Goal: Task Accomplishment & Management: Manage account settings

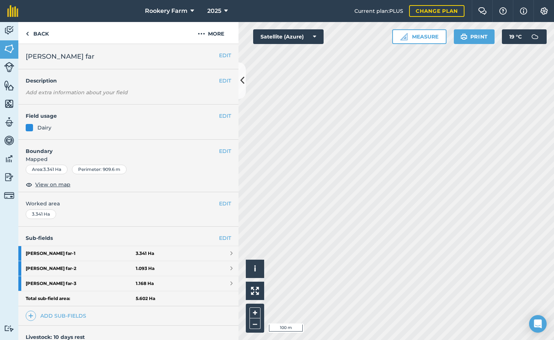
scroll to position [98, 0]
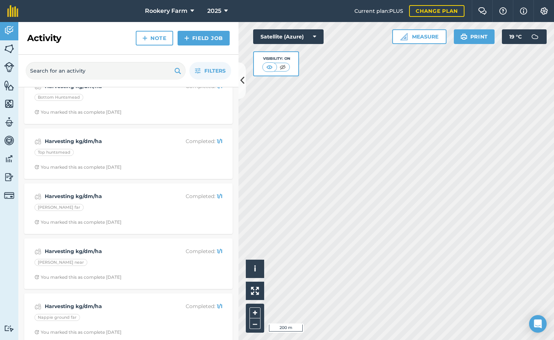
scroll to position [1467, 0]
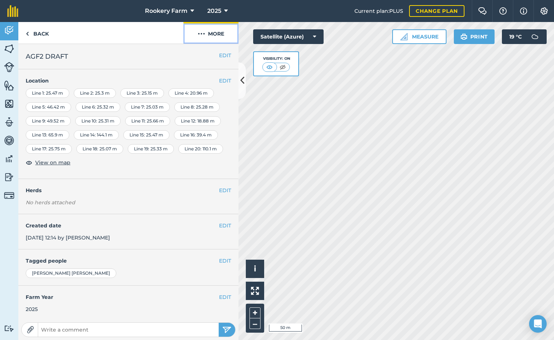
click at [215, 34] on button "More" at bounding box center [210, 33] width 55 height 22
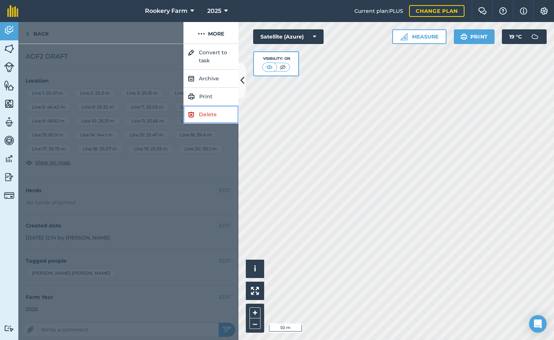
click at [209, 113] on link "Delete" at bounding box center [210, 115] width 55 height 18
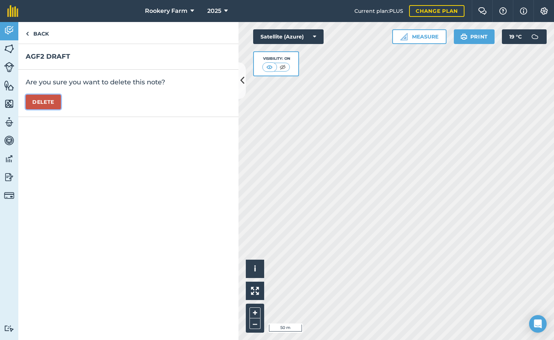
click at [40, 104] on button "Delete" at bounding box center [43, 102] width 35 height 15
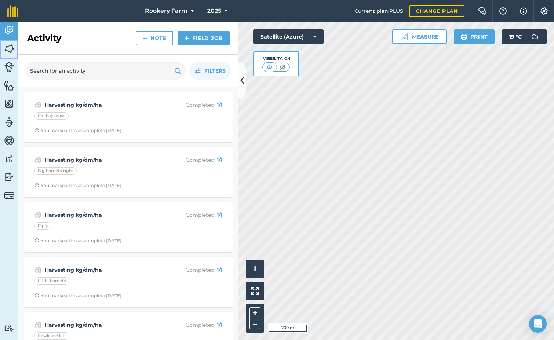
click at [9, 51] on img at bounding box center [9, 48] width 10 height 11
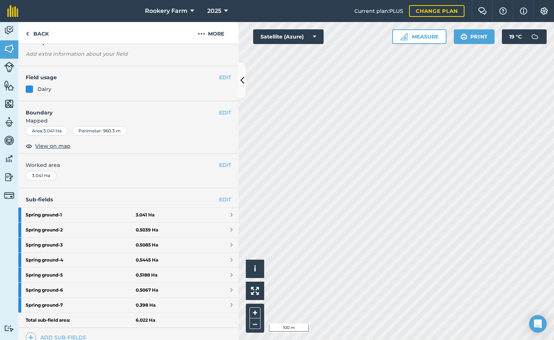
scroll to position [73, 0]
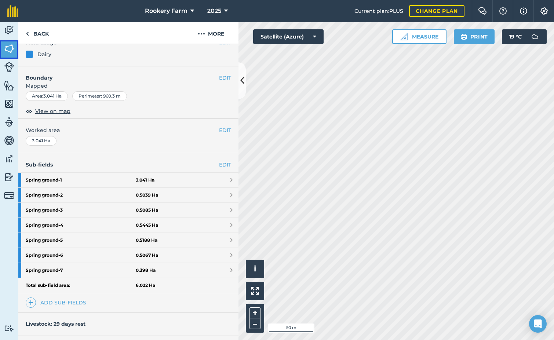
click at [11, 49] on img at bounding box center [9, 48] width 10 height 11
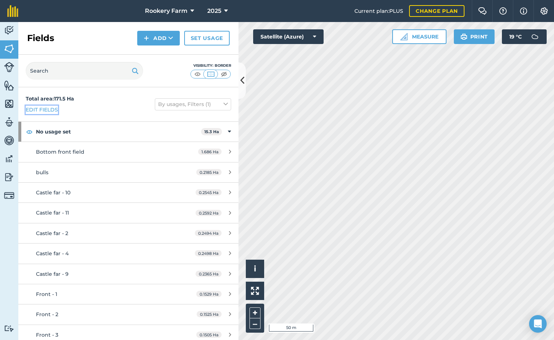
click at [43, 110] on link "Edit fields" at bounding box center [42, 110] width 32 height 8
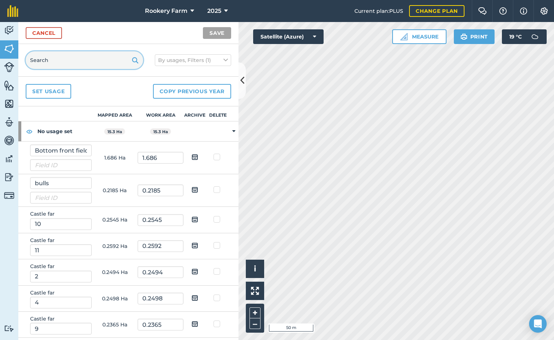
click at [68, 59] on input "text" at bounding box center [84, 60] width 117 height 18
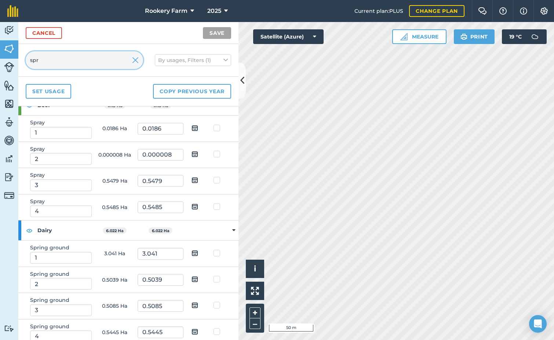
scroll to position [110, 0]
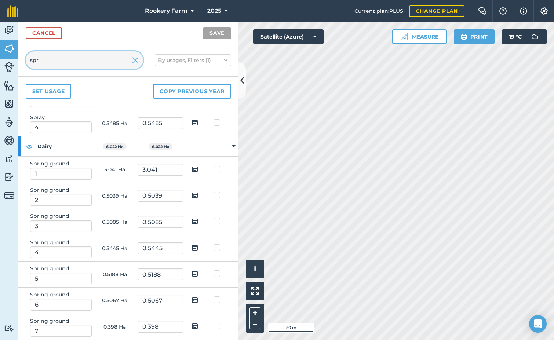
type input "spr"
click at [192, 197] on img at bounding box center [194, 195] width 7 height 9
click at [198, 195] on input "checkbox" at bounding box center [200, 192] width 5 height 5
checkbox input "true"
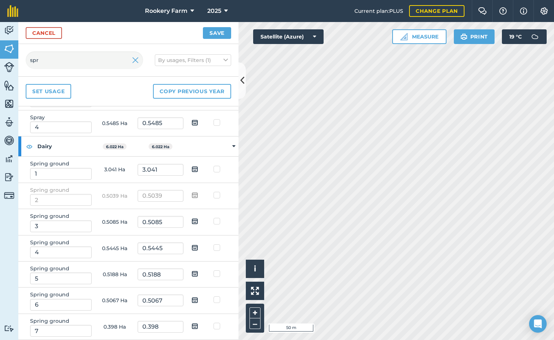
click at [191, 218] on img at bounding box center [194, 221] width 7 height 9
click at [198, 218] on input "checkbox" at bounding box center [200, 218] width 5 height 5
checkbox input "true"
click at [192, 247] on img at bounding box center [194, 247] width 7 height 9
click at [198, 247] on input "checkbox" at bounding box center [200, 245] width 5 height 5
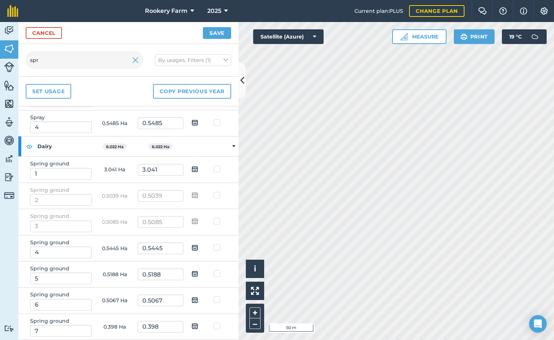
checkbox input "true"
click at [191, 273] on img at bounding box center [194, 273] width 7 height 9
click at [198, 273] on input "checkbox" at bounding box center [200, 271] width 5 height 5
checkbox input "true"
click at [191, 299] on img at bounding box center [194, 300] width 7 height 9
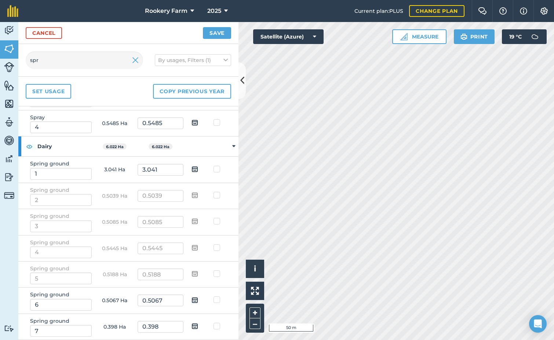
click at [198, 299] on input "checkbox" at bounding box center [200, 297] width 5 height 5
checkbox input "true"
click at [191, 328] on img at bounding box center [194, 326] width 7 height 9
click at [198, 326] on input "checkbox" at bounding box center [200, 323] width 5 height 5
checkbox input "true"
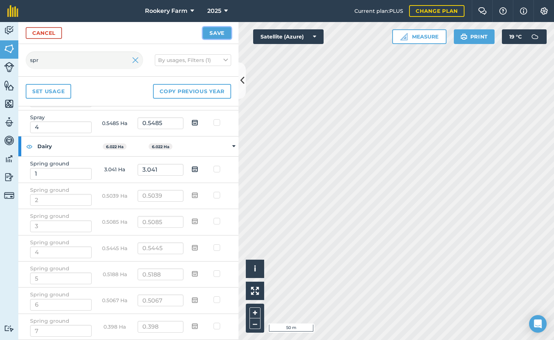
click at [219, 36] on button "Save" at bounding box center [217, 33] width 28 height 12
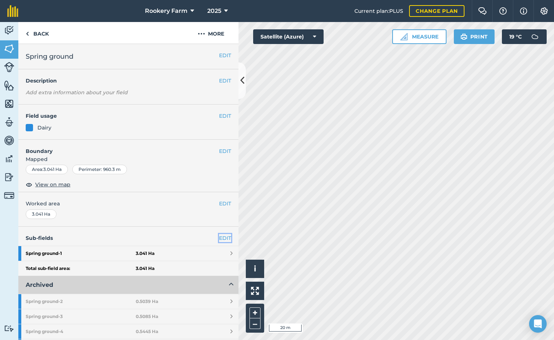
click at [219, 237] on link "EDIT" at bounding box center [225, 238] width 12 height 8
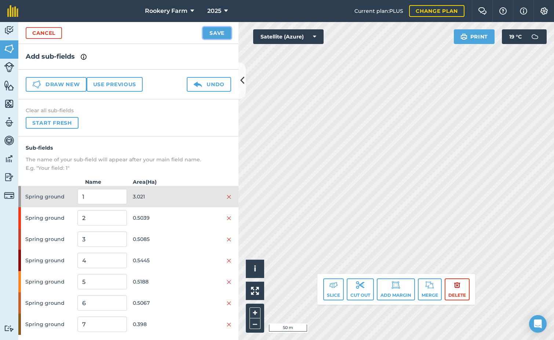
click at [216, 35] on button "Save" at bounding box center [217, 33] width 28 height 12
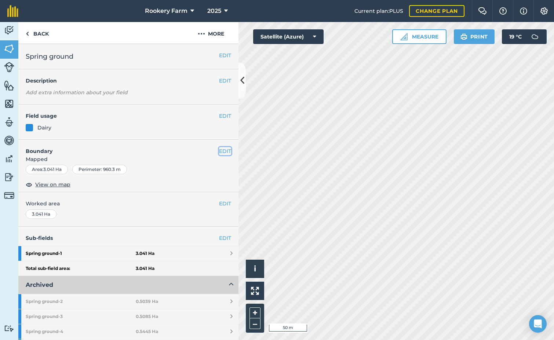
click at [219, 152] on button "EDIT" at bounding box center [225, 151] width 12 height 8
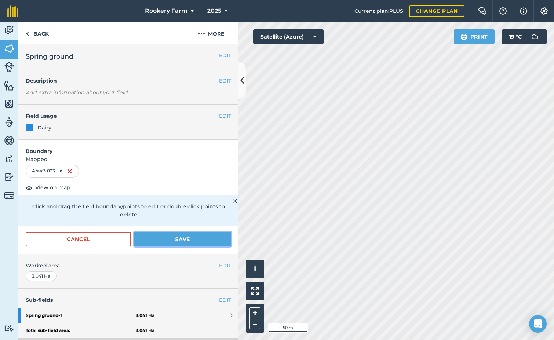
click at [190, 237] on button "Save" at bounding box center [182, 239] width 97 height 15
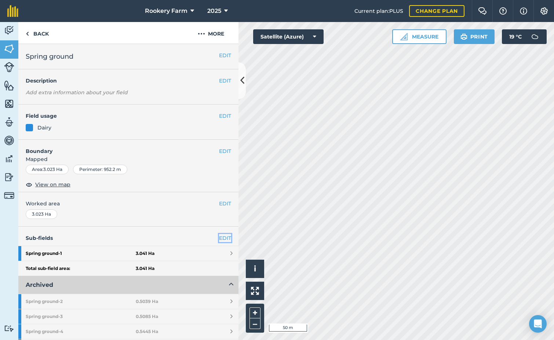
click at [220, 239] on link "EDIT" at bounding box center [225, 238] width 12 height 8
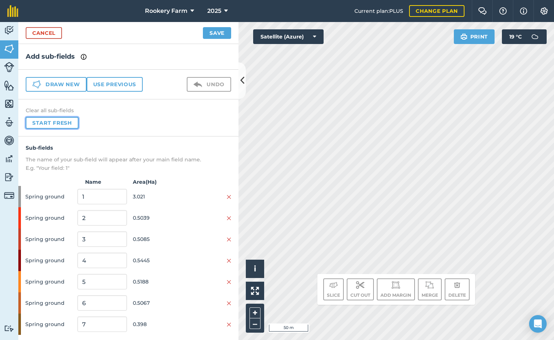
click at [75, 123] on button "Start fresh" at bounding box center [52, 123] width 53 height 12
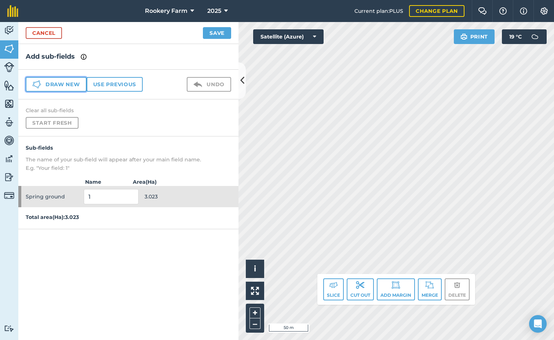
click at [77, 82] on button "Draw new" at bounding box center [56, 84] width 61 height 15
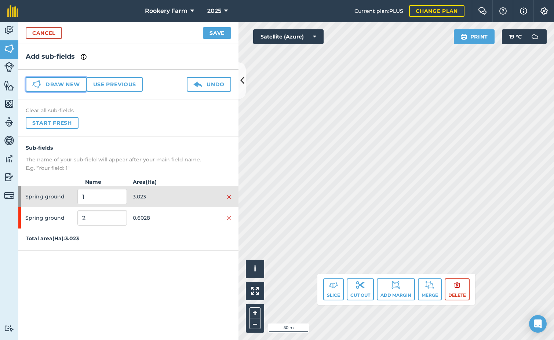
click at [78, 85] on button "Draw new" at bounding box center [56, 84] width 61 height 15
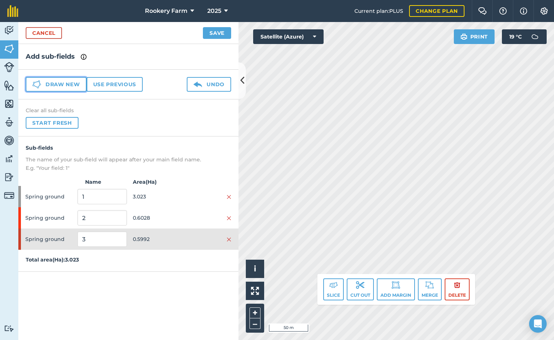
click at [57, 88] on button "Draw new" at bounding box center [56, 84] width 61 height 15
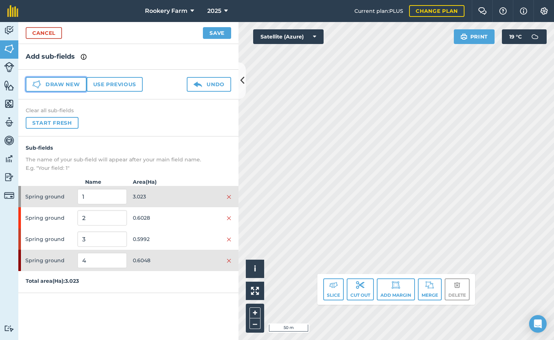
click at [47, 87] on button "Draw new" at bounding box center [56, 84] width 61 height 15
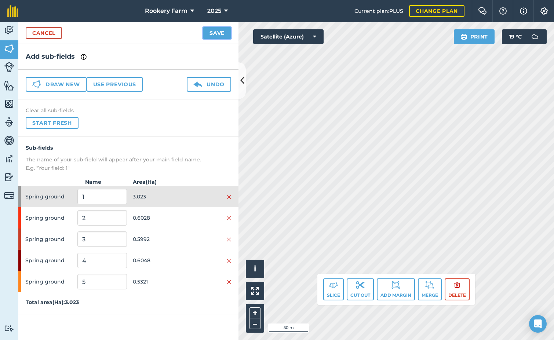
click at [209, 31] on button "Save" at bounding box center [217, 33] width 28 height 12
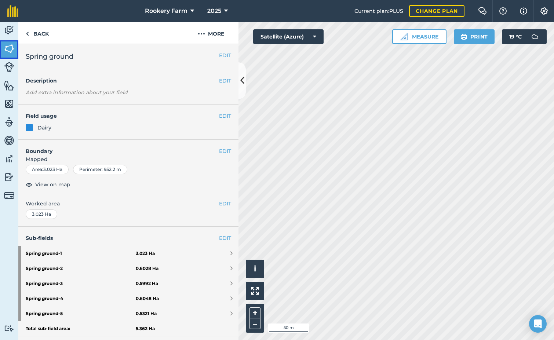
click at [8, 50] on img at bounding box center [9, 48] width 10 height 11
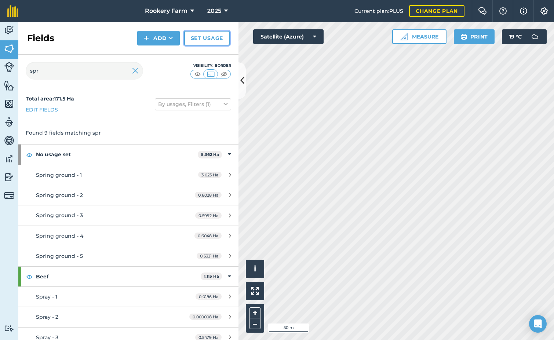
click at [210, 37] on link "Set usage" at bounding box center [206, 38] width 45 height 15
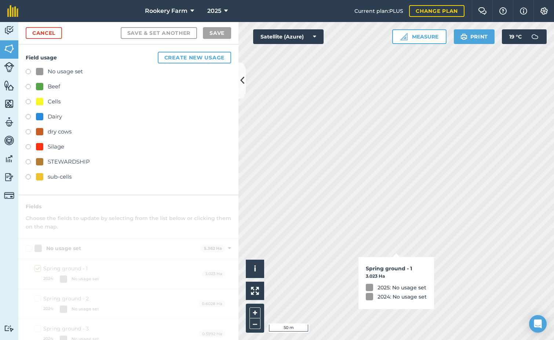
checkbox input "true"
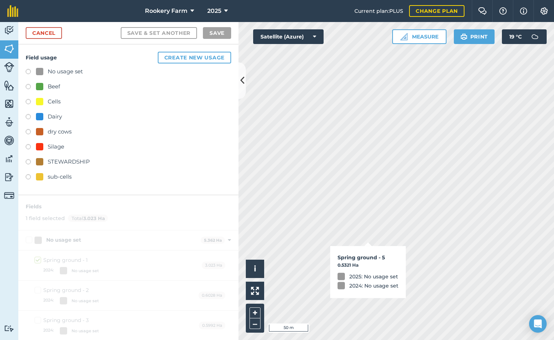
checkbox input "true"
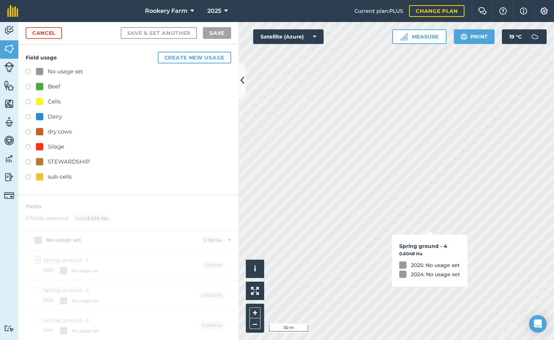
checkbox input "true"
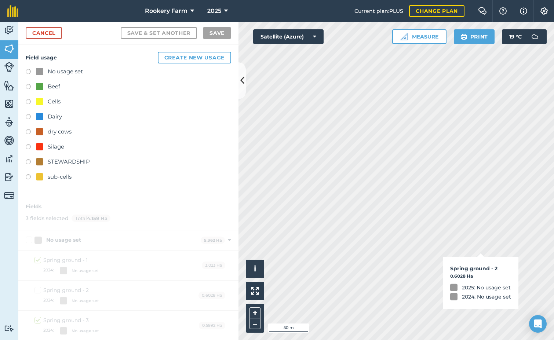
checkbox input "true"
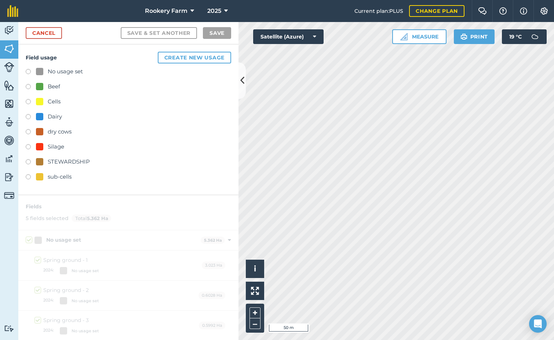
checkbox input "true"
click at [30, 116] on label at bounding box center [31, 117] width 10 height 7
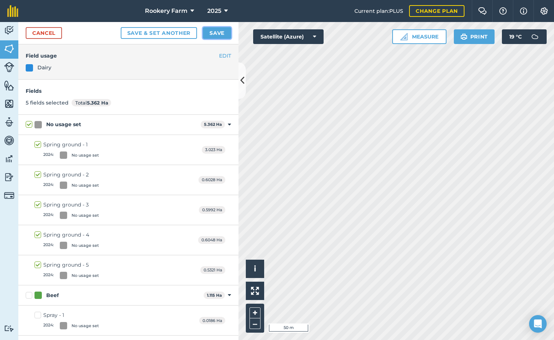
click at [219, 30] on button "Save" at bounding box center [217, 33] width 28 height 12
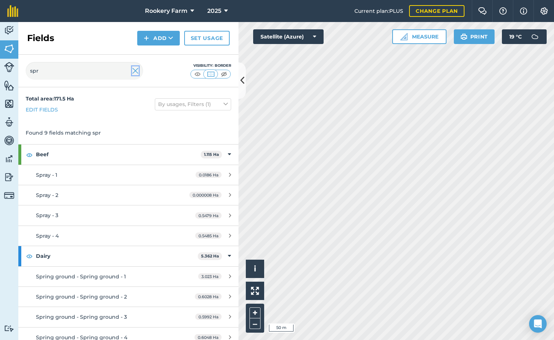
click at [134, 72] on img at bounding box center [135, 70] width 7 height 9
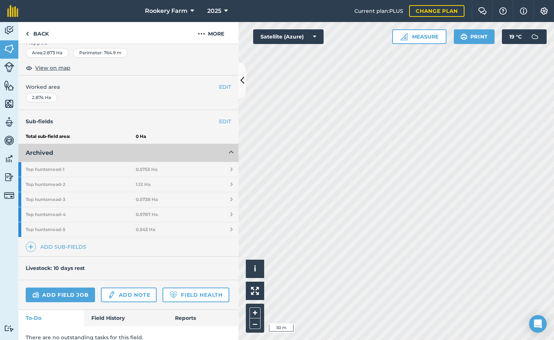
scroll to position [123, 0]
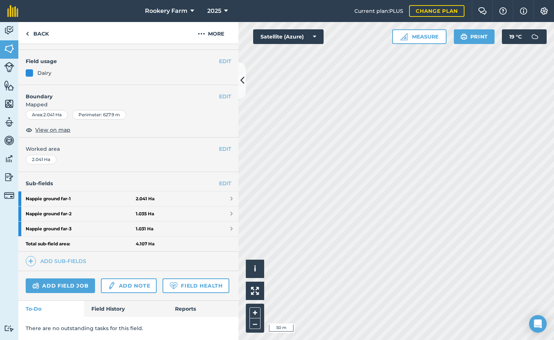
scroll to position [98, 0]
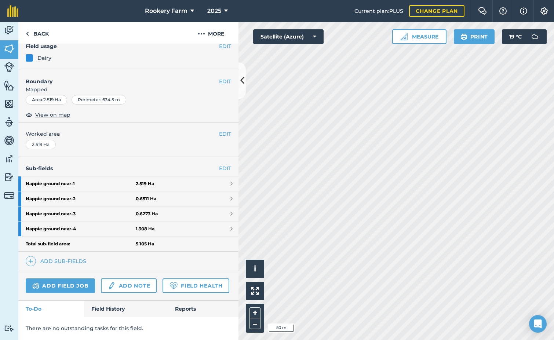
scroll to position [113, 0]
